Goal: Task Accomplishment & Management: Complete application form

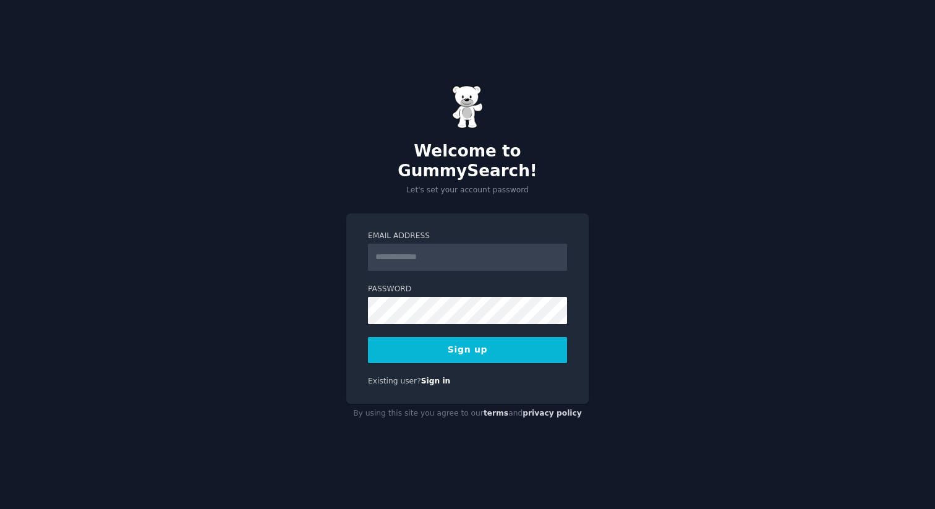
click at [410, 249] on input "Email Address" at bounding box center [467, 257] width 199 height 27
type input "**********"
click at [434, 357] on div "**********" at bounding box center [467, 308] width 242 height 191
click at [453, 345] on button "Sign up" at bounding box center [467, 350] width 199 height 26
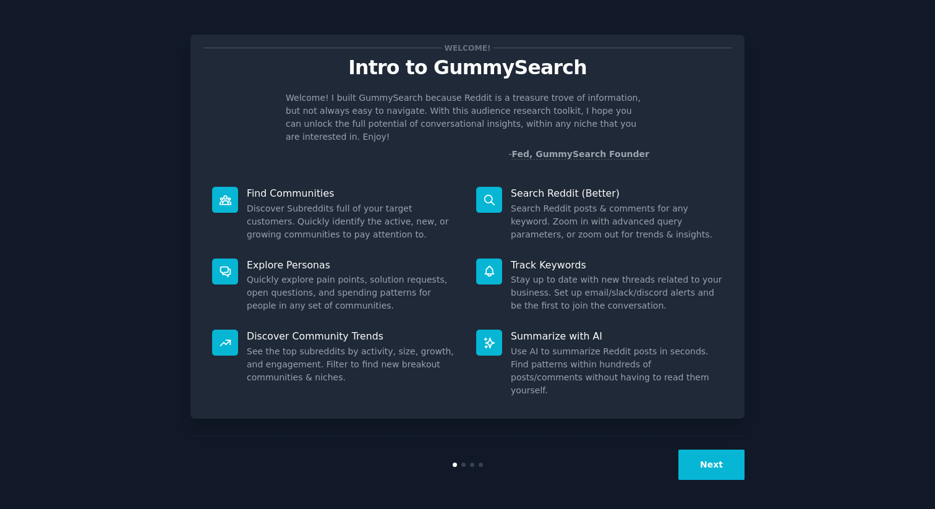
click at [507, 103] on p "Welcome! I built GummySearch because Reddit is a treasure trove of information,…" at bounding box center [468, 118] width 364 height 52
click at [455, 110] on html "Welcome! Intro to GummySearch Welcome! I built GummySearch because Reddit is a …" at bounding box center [467, 254] width 935 height 509
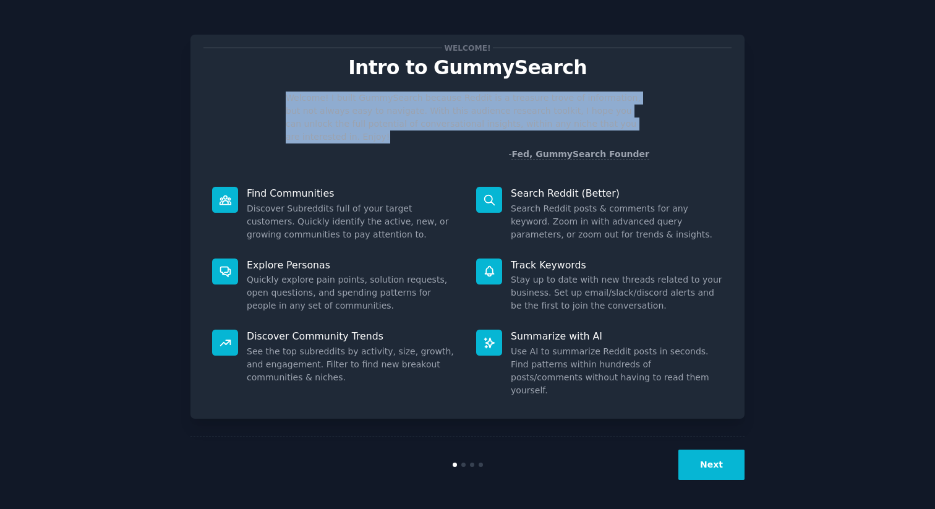
drag, startPoint x: 286, startPoint y: 95, endPoint x: 635, endPoint y: 128, distance: 351.0
click at [635, 128] on p "Welcome! I built GummySearch because Reddit is a treasure trove of information,…" at bounding box center [468, 118] width 364 height 52
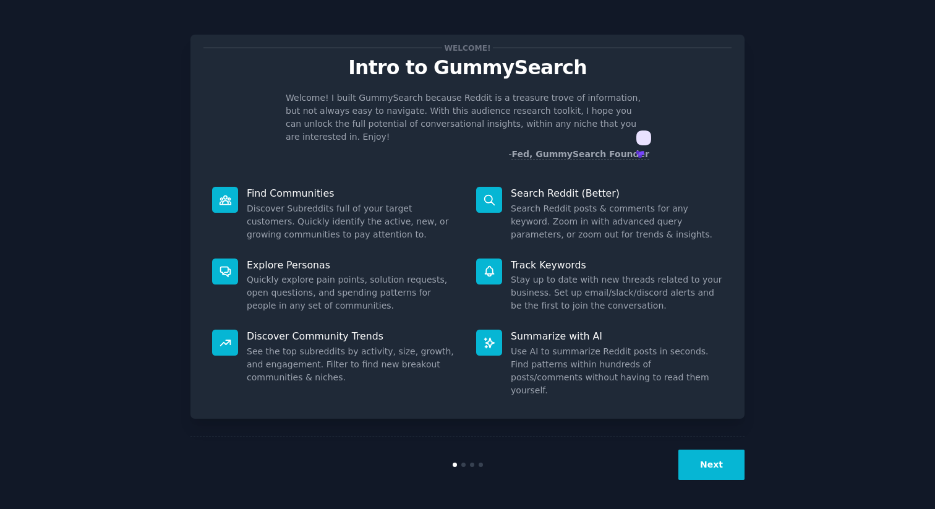
click at [644, 150] on icon at bounding box center [640, 154] width 8 height 8
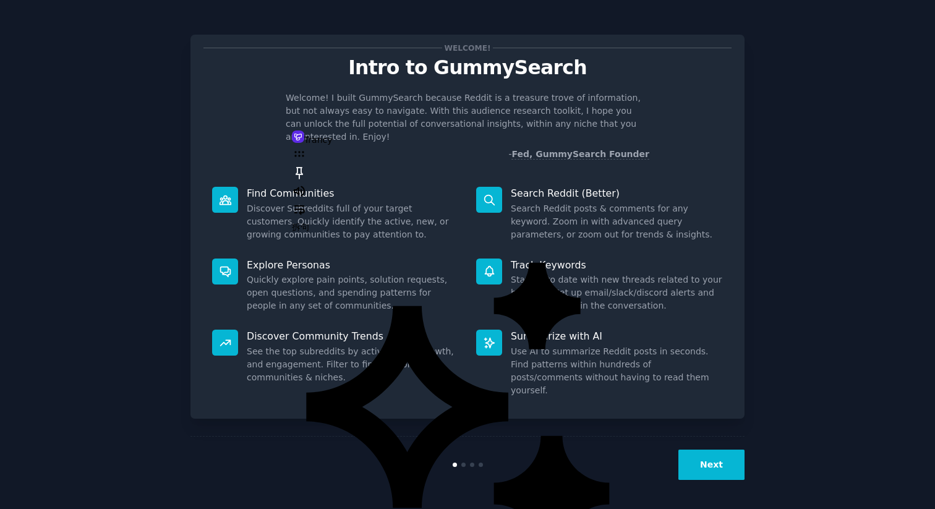
click at [714, 138] on div "Welcome! I built GummySearch because Reddit is a treasure trove of information,…" at bounding box center [467, 126] width 528 height 69
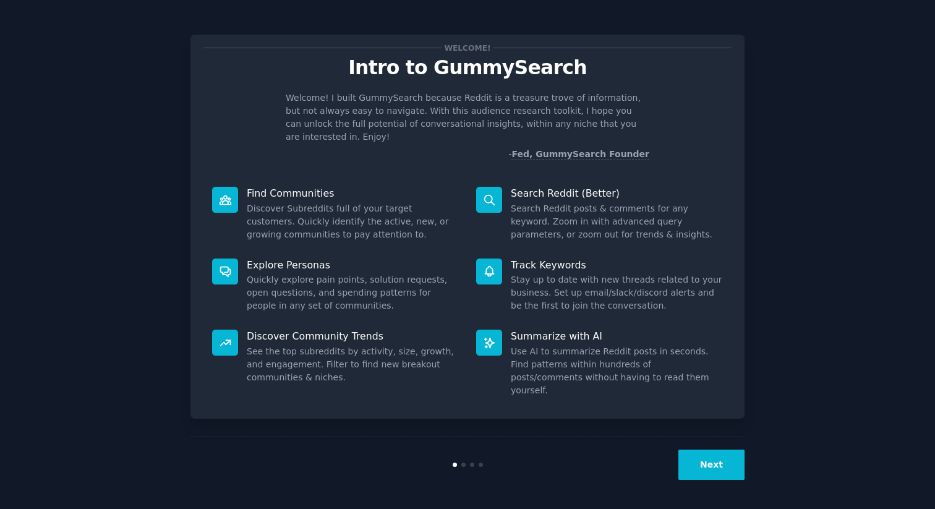
click at [695, 466] on button "Next" at bounding box center [711, 465] width 66 height 30
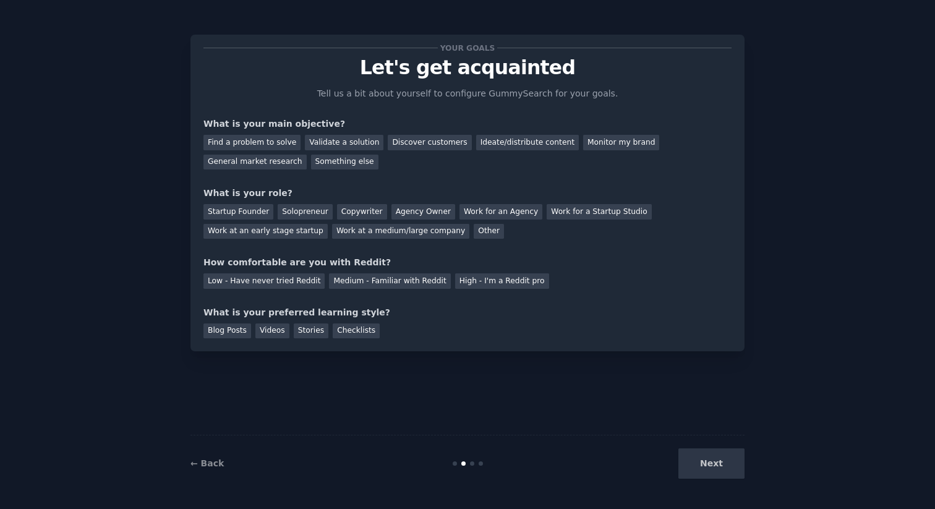
click at [707, 465] on div "Next" at bounding box center [652, 463] width 185 height 30
click at [422, 146] on div "Discover customers" at bounding box center [429, 142] width 83 height 15
click at [316, 264] on div "How comfortable are you with Reddit?" at bounding box center [467, 262] width 528 height 13
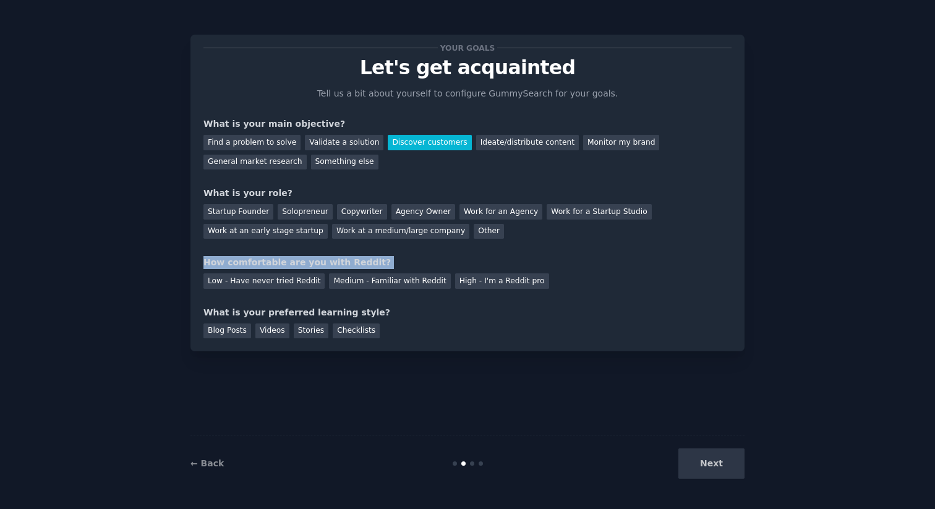
click at [316, 264] on div "How comfortable are you with Reddit?" at bounding box center [467, 262] width 528 height 13
click at [325, 269] on icon at bounding box center [324, 274] width 15 height 15
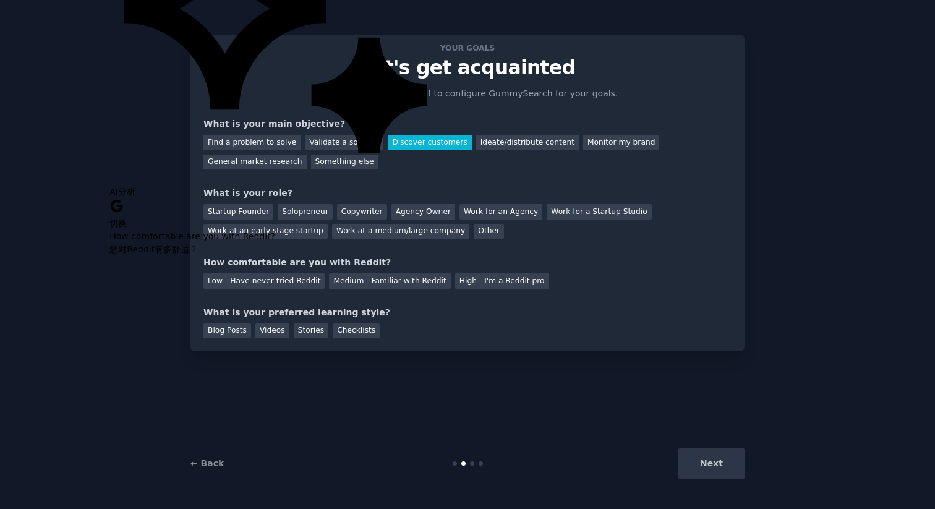
click at [503, 252] on div "Your goals Let's get acquainted Tell us a bit about yourself to configure Gummy…" at bounding box center [467, 193] width 528 height 291
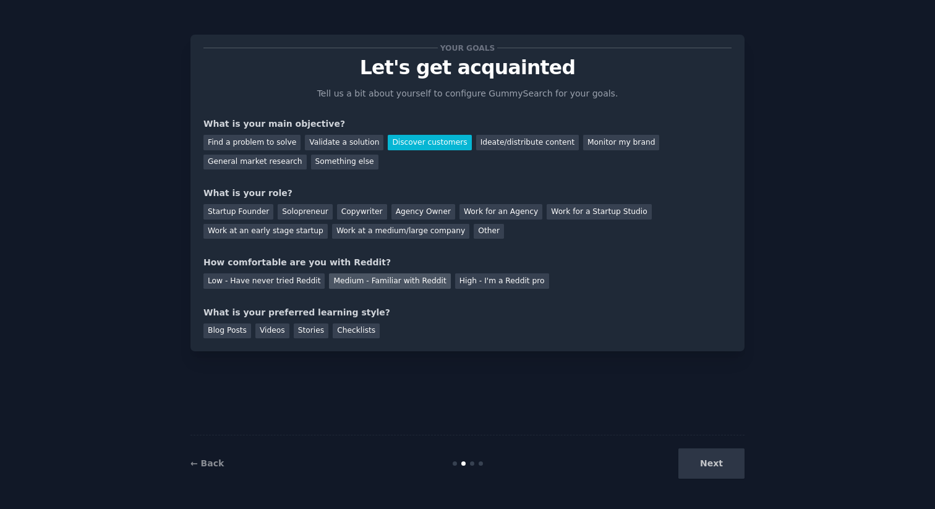
click at [345, 281] on div "Medium - Familiar with Reddit" at bounding box center [389, 280] width 121 height 15
click at [328, 311] on div "What is your preferred learning style?" at bounding box center [467, 312] width 528 height 13
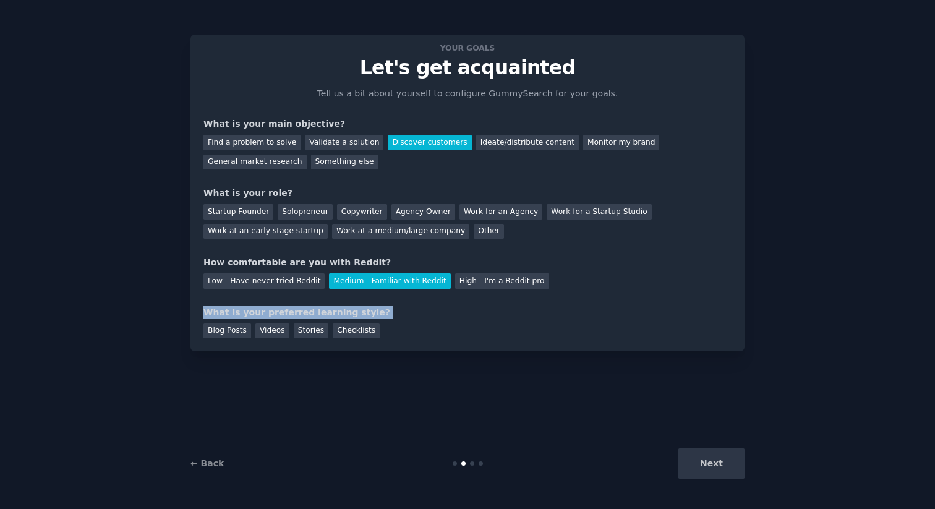
click at [328, 311] on div "What is your preferred learning style?" at bounding box center [467, 312] width 528 height 13
click at [337, 334] on icon at bounding box center [334, 337] width 6 height 6
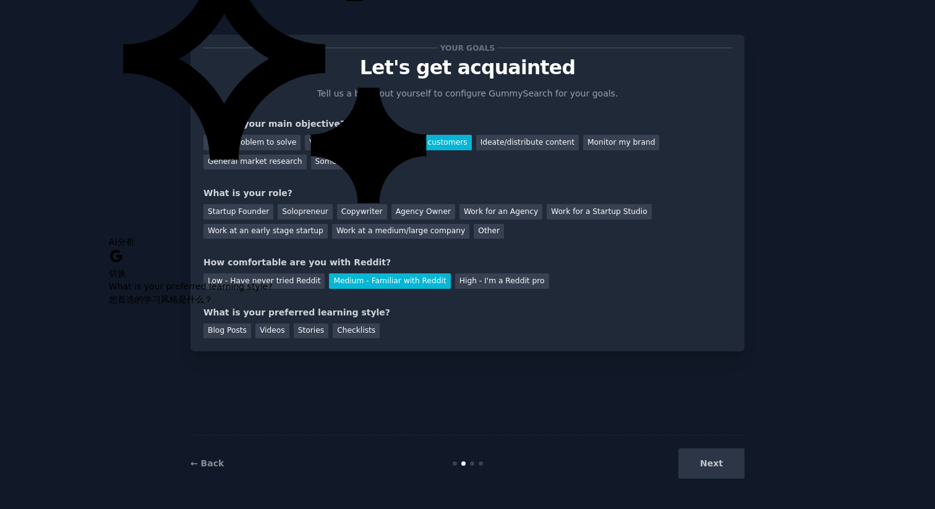
click at [411, 315] on div "What is your preferred learning style?" at bounding box center [467, 312] width 528 height 13
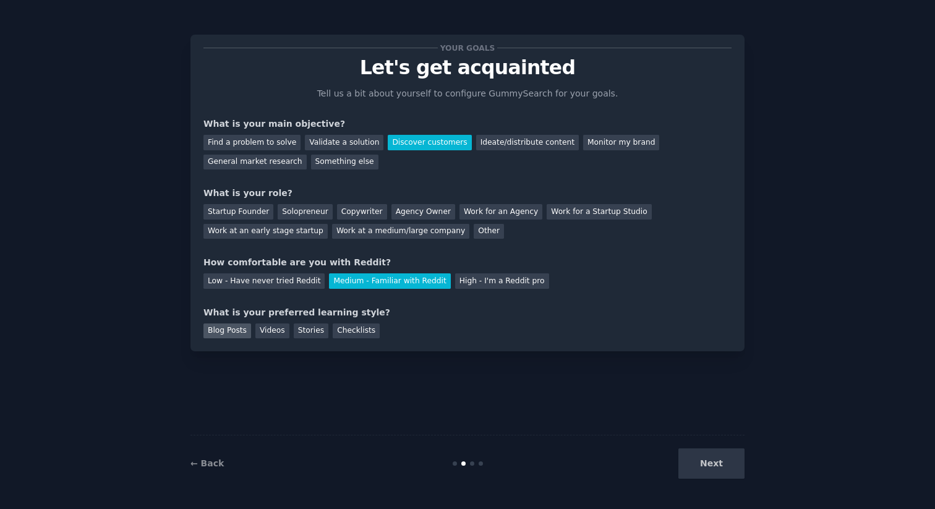
click at [231, 335] on div "Blog Posts" at bounding box center [227, 330] width 48 height 15
click at [714, 465] on div "Next" at bounding box center [652, 463] width 185 height 30
click at [474, 225] on div "Other" at bounding box center [489, 231] width 30 height 15
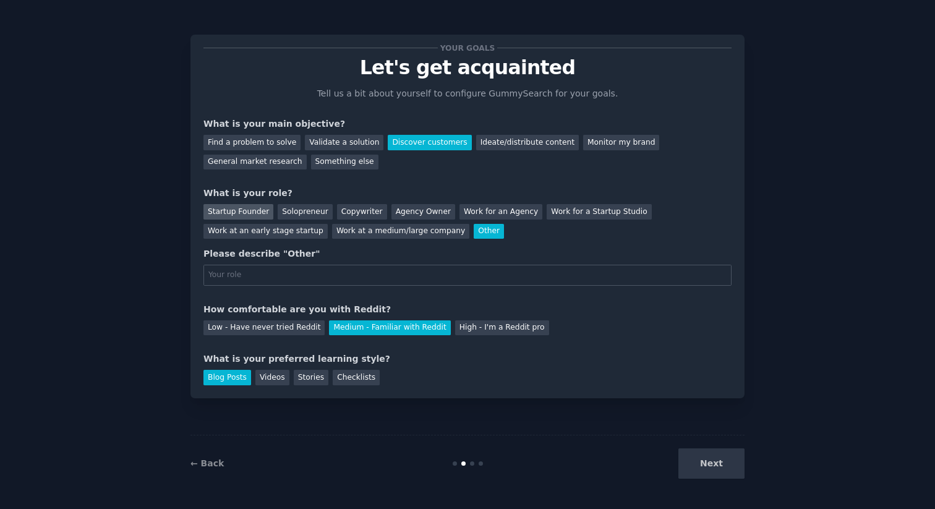
click at [226, 208] on div "Startup Founder" at bounding box center [238, 211] width 70 height 15
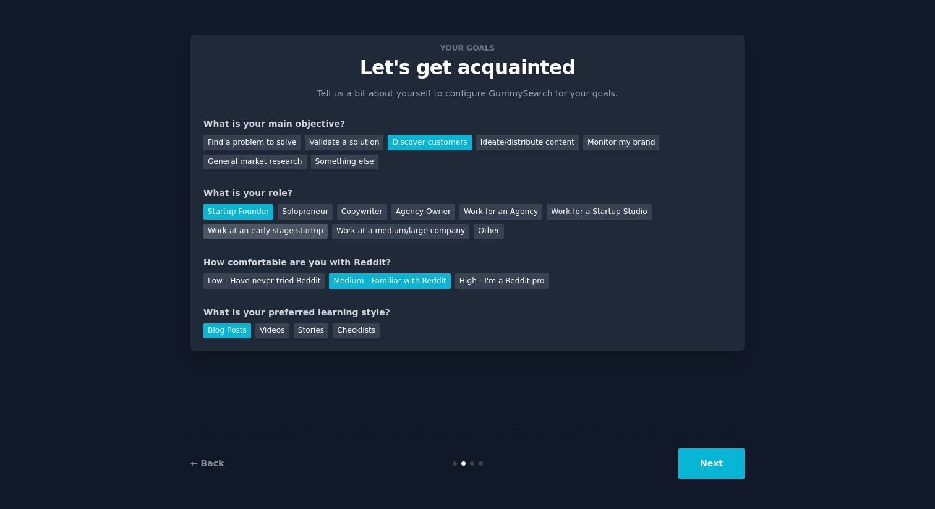
click at [272, 234] on div "Work at an early stage startup" at bounding box center [265, 231] width 124 height 15
click at [705, 452] on button "Next" at bounding box center [711, 463] width 66 height 30
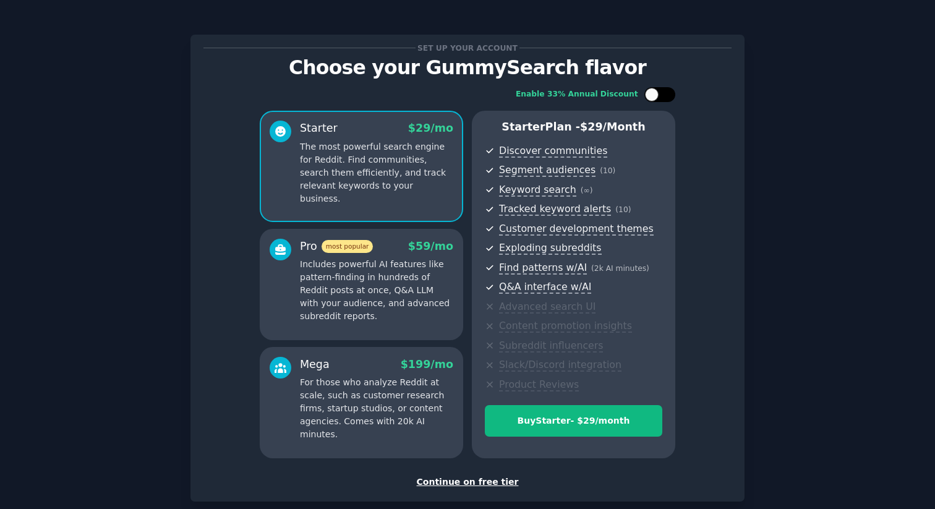
click at [661, 91] on div at bounding box center [659, 94] width 31 height 15
click at [663, 92] on div at bounding box center [668, 95] width 14 height 14
checkbox input "false"
click at [503, 72] on p "Choose your GummySearch flavor" at bounding box center [467, 68] width 528 height 22
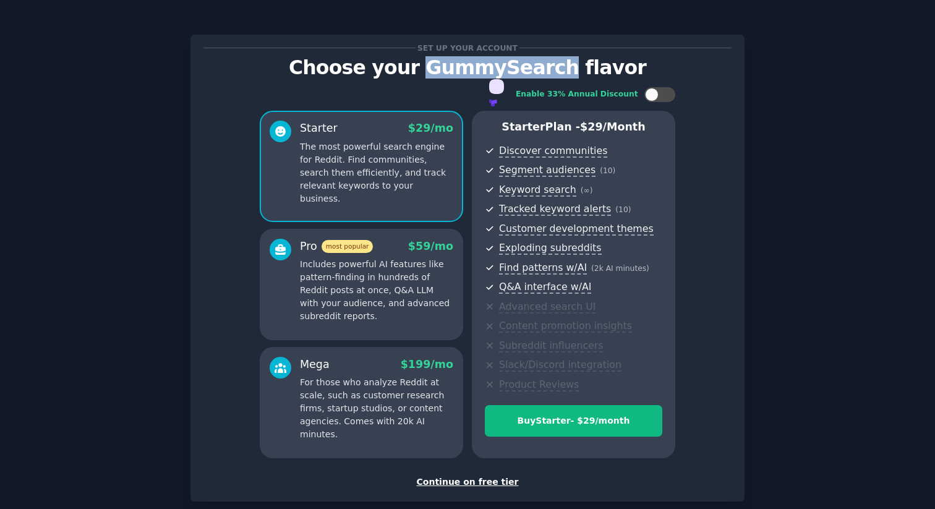
copy p "GummySearch"
